Goal: Find specific page/section: Find specific page/section

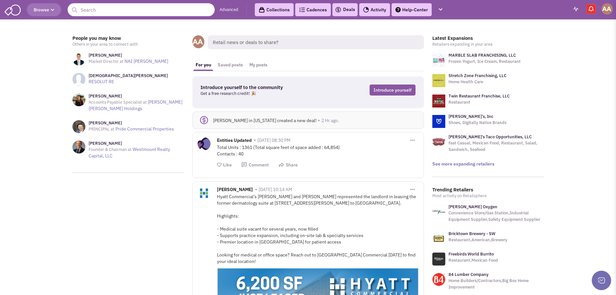
click at [95, 9] on input "text" at bounding box center [141, 9] width 147 height 13
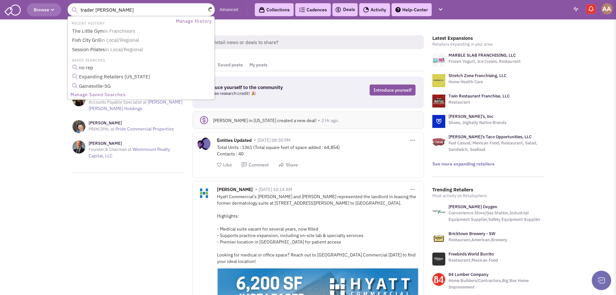
type input "trader joes"
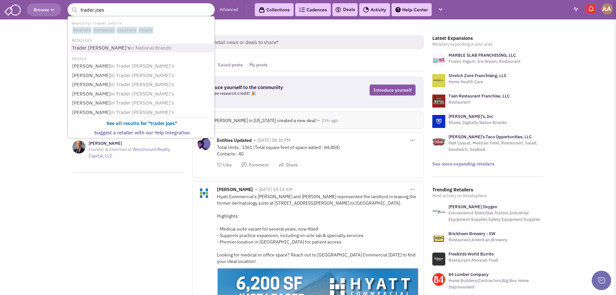
click at [130, 46] on span "in National Brands" at bounding box center [150, 48] width 41 height 6
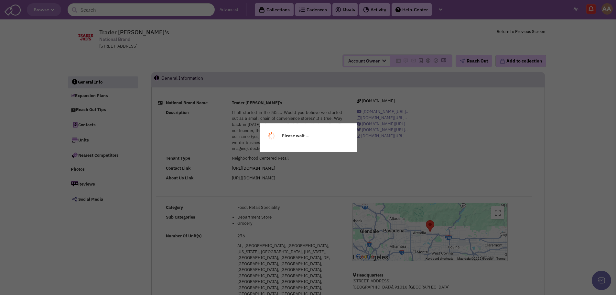
select select
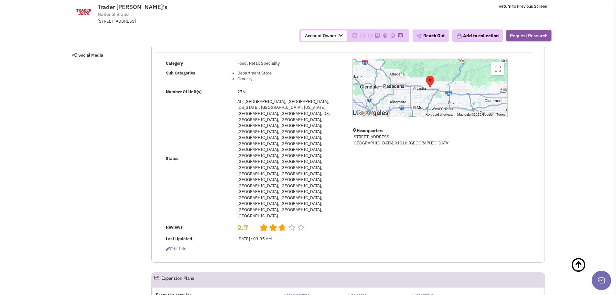
select select
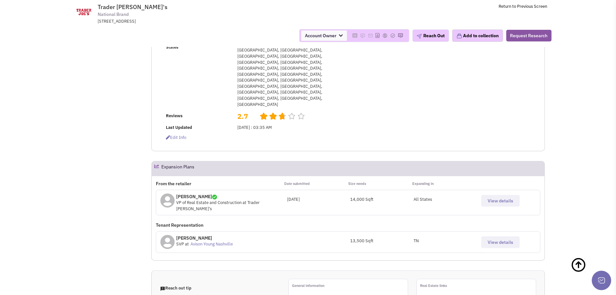
scroll to position [177, 0]
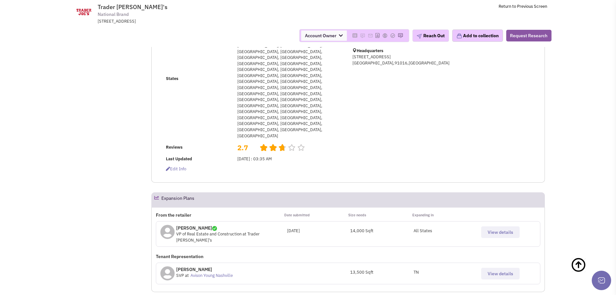
click at [499, 229] on span "View details" at bounding box center [501, 232] width 26 height 6
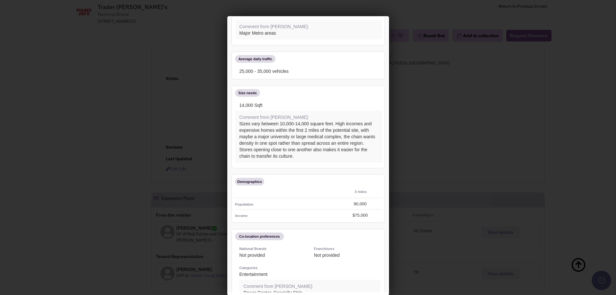
scroll to position [0, 0]
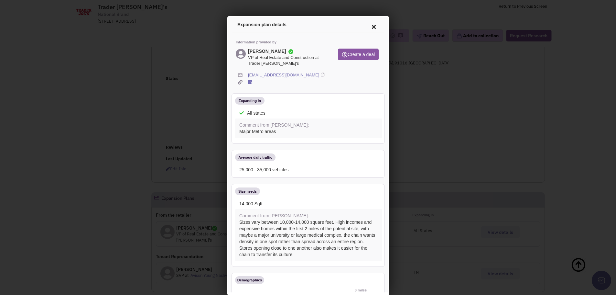
click at [319, 73] on icon at bounding box center [321, 74] width 4 height 6
